Goal: Task Accomplishment & Management: Use online tool/utility

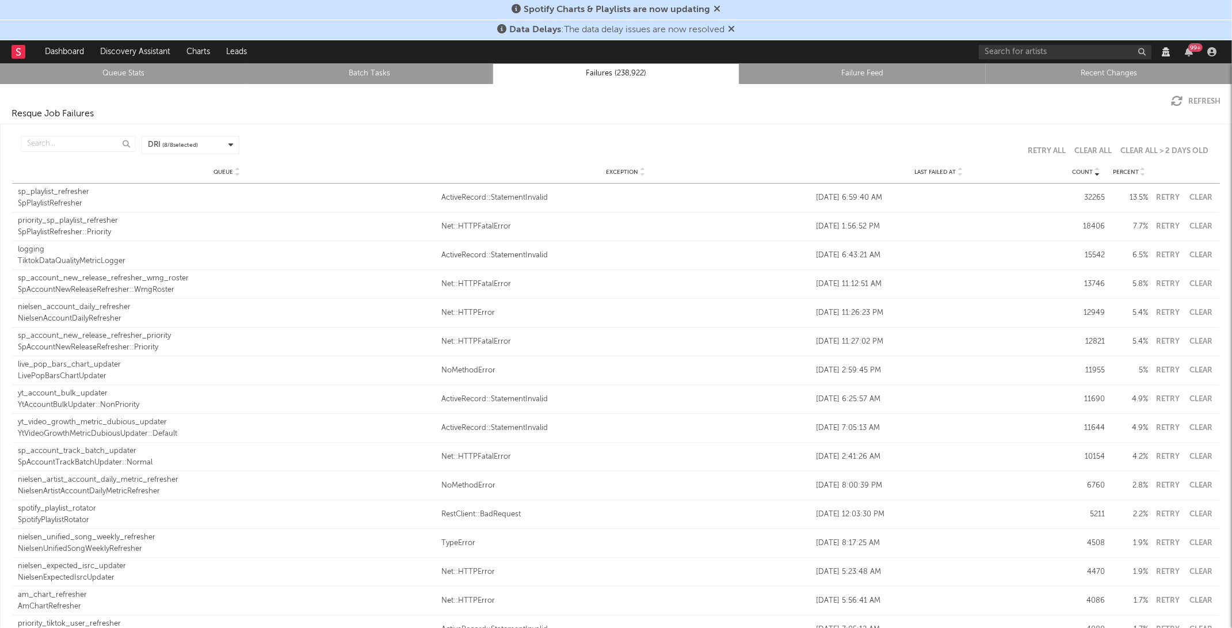
click at [1164, 195] on button "Retry" at bounding box center [1168, 197] width 29 height 7
click at [1166, 250] on div "Queue logging TiktokDataQualityMetricLogger Exception ActiveRecord::StatementIn…" at bounding box center [616, 255] width 1208 height 28
click at [1164, 258] on div "Queue logging TiktokDataQualityMetricLogger Exception ActiveRecord::StatementIn…" at bounding box center [616, 255] width 1208 height 28
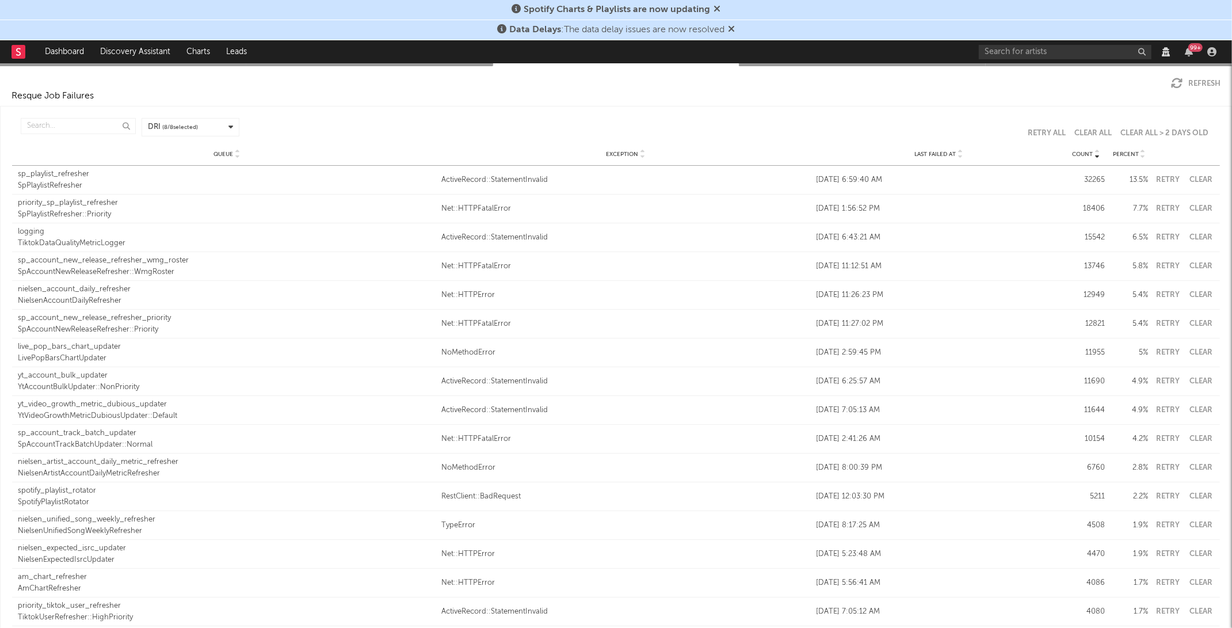
scroll to position [19, 0]
click at [1169, 379] on button "Retry" at bounding box center [1168, 379] width 29 height 7
click at [1165, 400] on div "Queue yt_video_growth_metric_dubious_updater YtVideoGrowthMetricDubiousUpdater:…" at bounding box center [616, 409] width 1208 height 28
click at [1164, 402] on div "Queue yt_video_growth_metric_dubious_updater YtVideoGrowthMetricDubiousUpdater:…" at bounding box center [616, 409] width 1208 height 28
click at [1163, 405] on button "Retry" at bounding box center [1168, 408] width 29 height 7
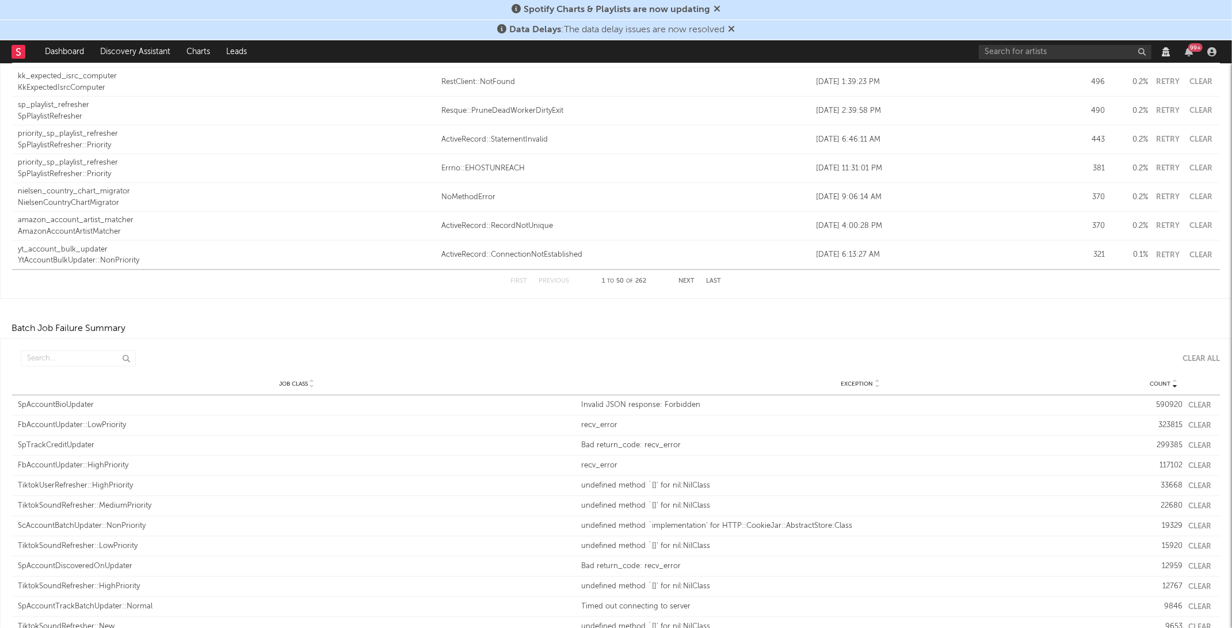
scroll to position [1356, 0]
click at [1199, 395] on div "Job Class SpAccountBioUpdater Exception Invalid JSON response: Forbidden Count …" at bounding box center [616, 402] width 1208 height 20
click at [1199, 396] on div "Job Class SpAccountBioUpdater Exception Invalid JSON response: Forbidden Count …" at bounding box center [616, 402] width 1208 height 20
click at [1197, 401] on button "Clear" at bounding box center [1199, 402] width 23 height 7
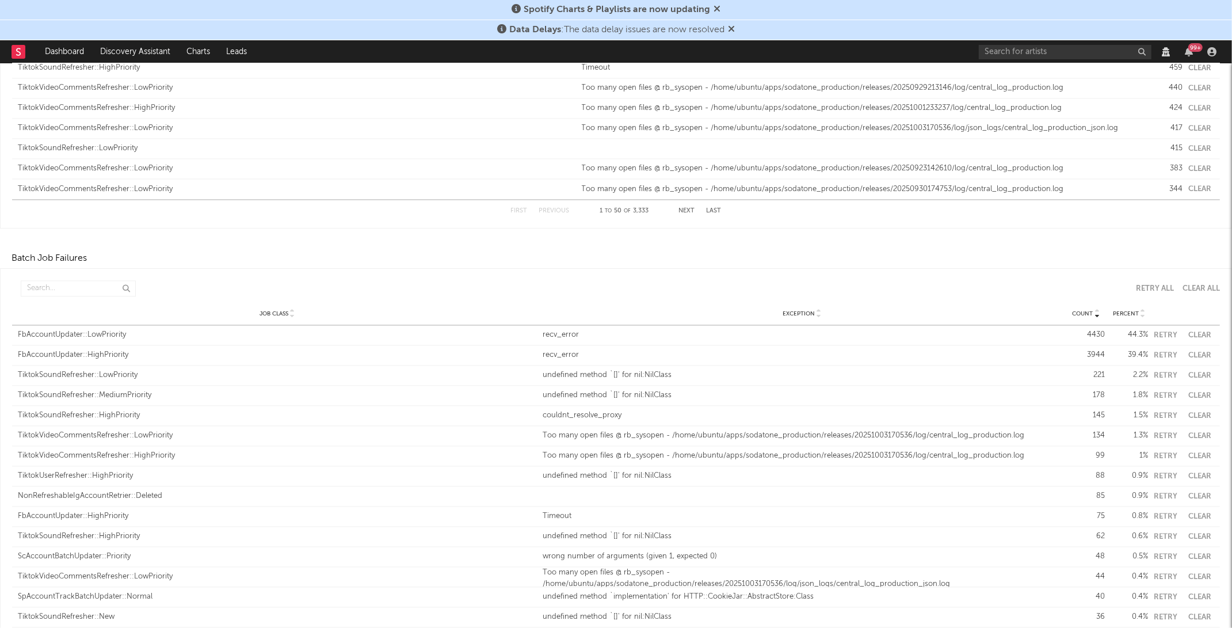
scroll to position [2568, 0]
